Goal: Information Seeking & Learning: Learn about a topic

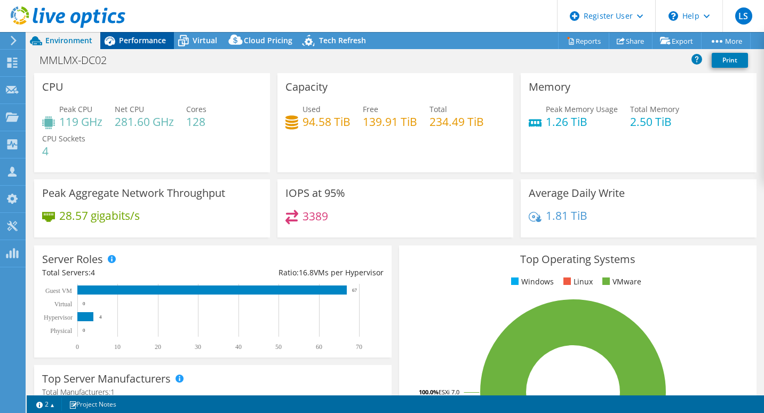
click at [146, 46] on div "Performance" at bounding box center [137, 40] width 74 height 17
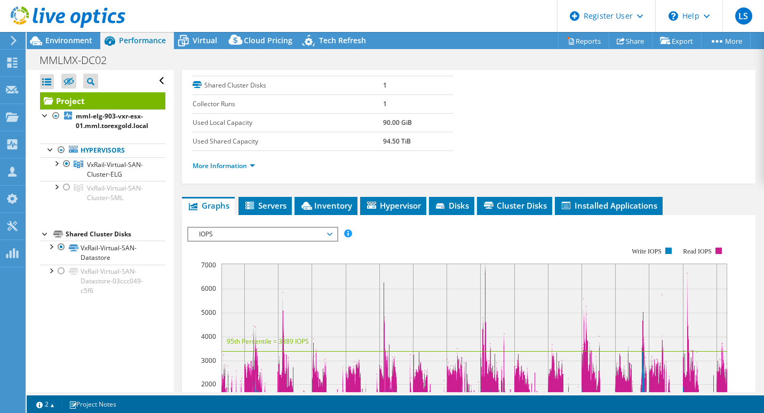
scroll to position [160, 0]
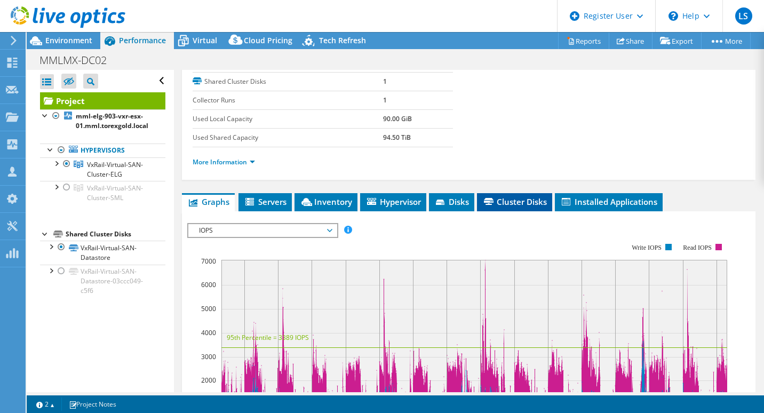
click at [531, 201] on span "Cluster Disks" at bounding box center [515, 201] width 65 height 11
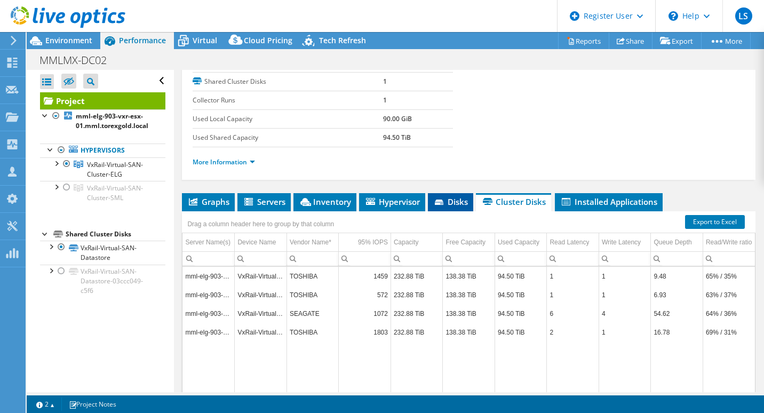
click at [461, 201] on span "Disks" at bounding box center [450, 201] width 35 height 11
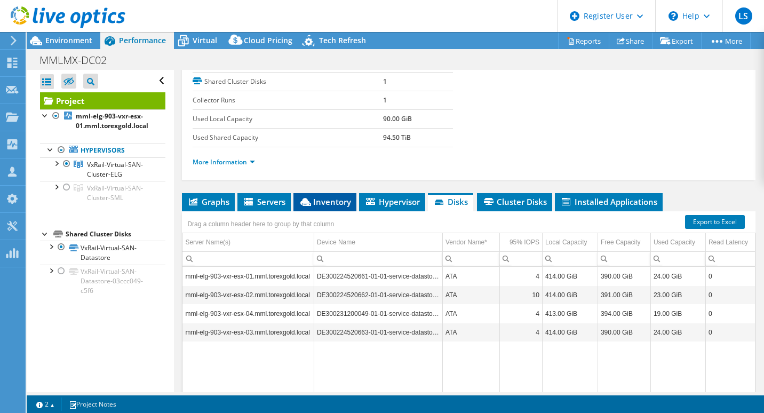
click at [345, 199] on span "Inventory" at bounding box center [325, 201] width 52 height 11
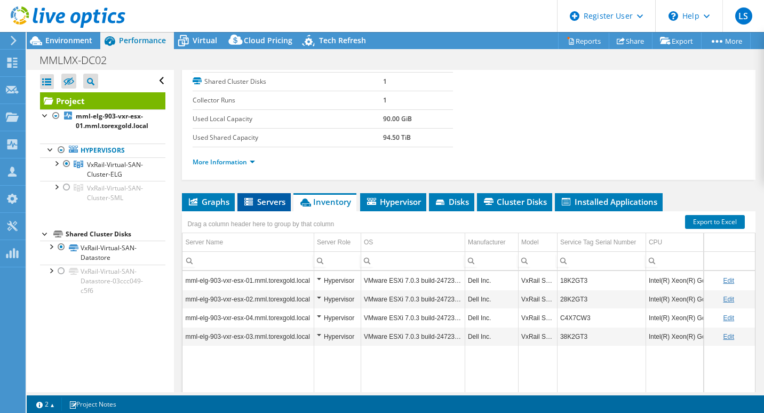
click at [274, 200] on span "Servers" at bounding box center [264, 201] width 43 height 11
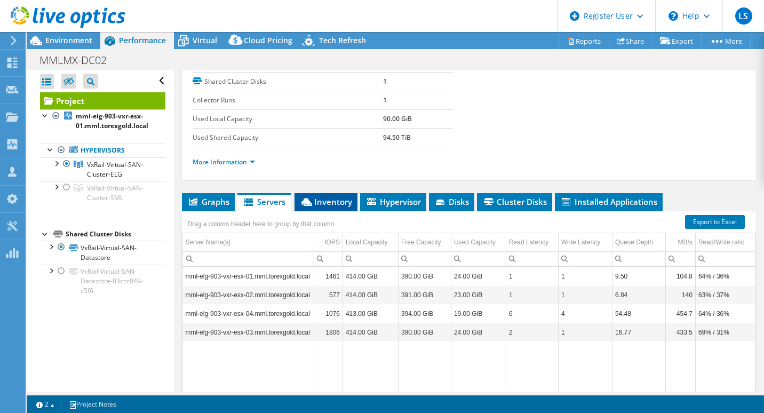
click at [321, 198] on span "Inventory" at bounding box center [326, 201] width 52 height 11
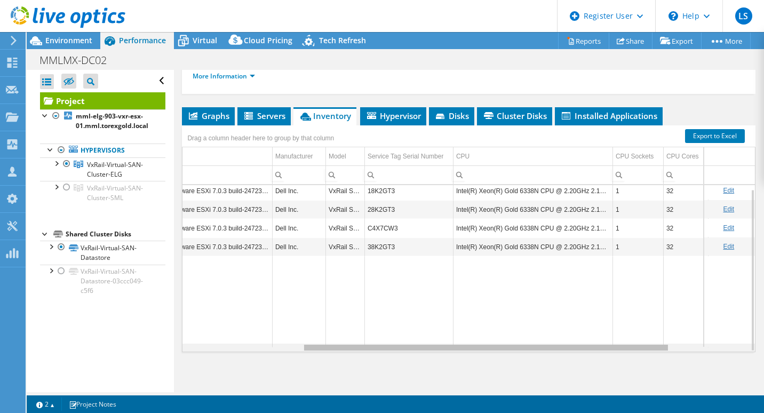
scroll to position [0, 0]
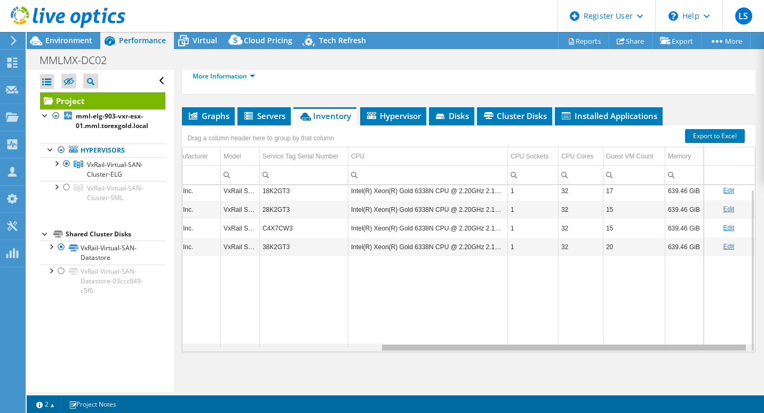
drag, startPoint x: 530, startPoint y: 347, endPoint x: 766, endPoint y: 349, distance: 236.5
click at [764, 349] on html "LS Dell User [PERSON_NAME] [PERSON_NAME][EMAIL_ADDRESS][DOMAIN_NAME] Dell My Pr…" at bounding box center [382, 206] width 764 height 413
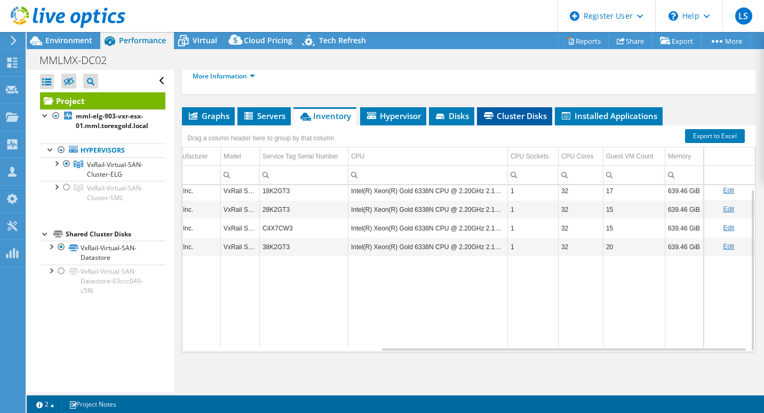
click at [534, 108] on li "Cluster Disks" at bounding box center [514, 116] width 75 height 18
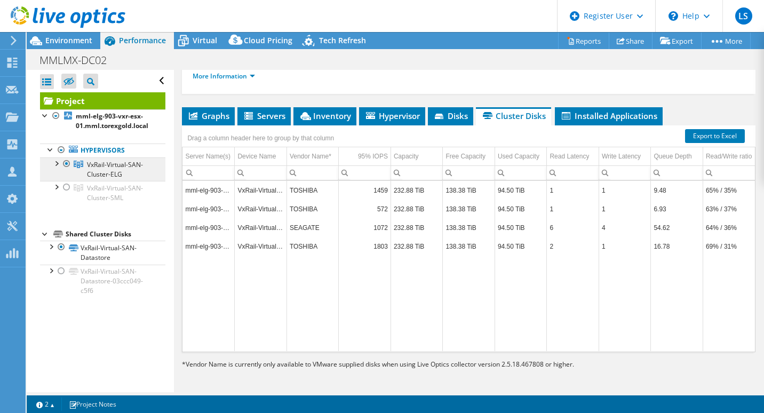
click at [111, 169] on link "VxRail-Virtual-SAN-Cluster-ELG" at bounding box center [102, 168] width 125 height 23
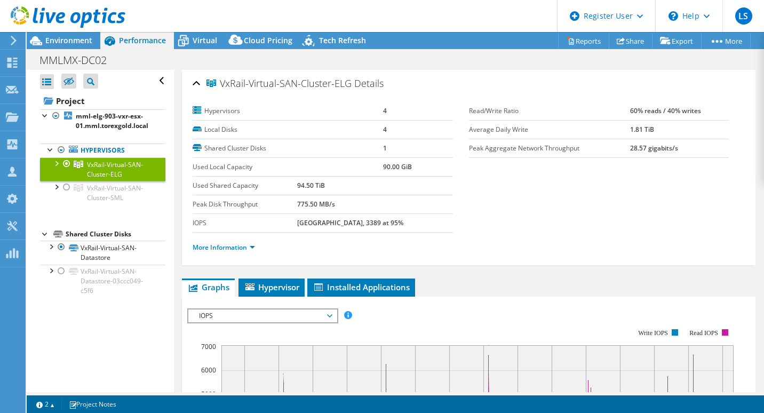
click at [257, 248] on li "More Information" at bounding box center [227, 248] width 69 height 12
click at [251, 246] on link "More Information" at bounding box center [224, 247] width 62 height 9
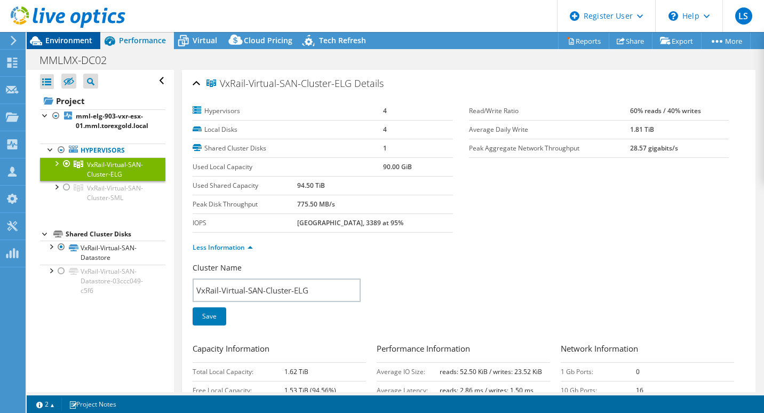
click at [61, 41] on span "Environment" at bounding box center [68, 40] width 47 height 10
